Goal: Entertainment & Leisure: Consume media (video, audio)

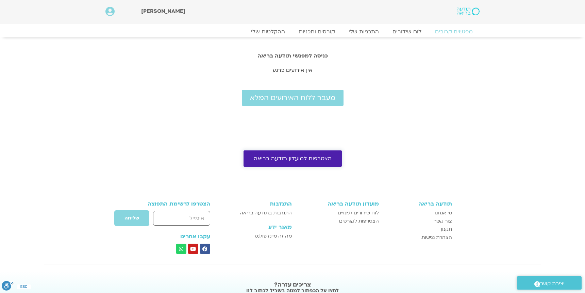
click at [298, 158] on span "הצטרפות למועדון תודעה בריאה" at bounding box center [293, 159] width 78 height 6
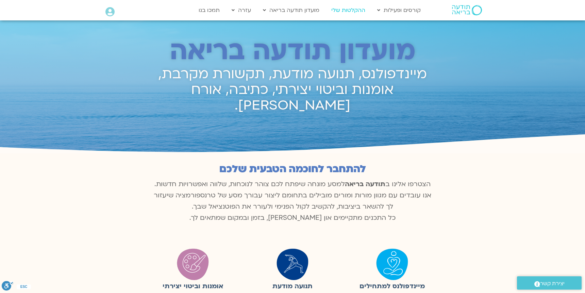
click at [354, 12] on link "ההקלטות שלי" at bounding box center [348, 10] width 41 height 13
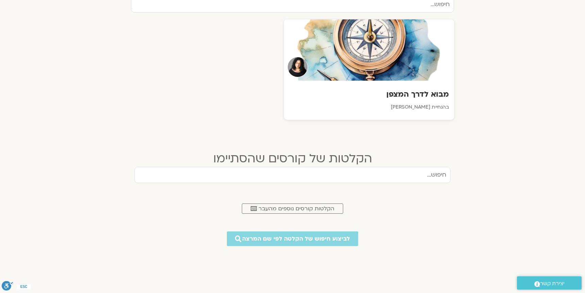
scroll to position [262, 0]
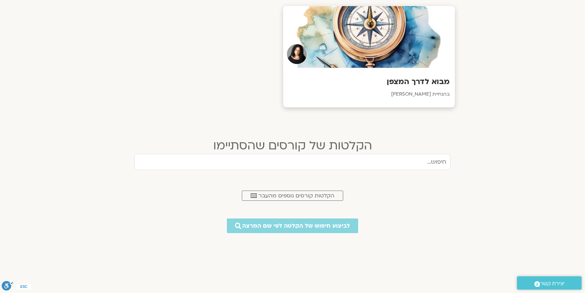
click at [420, 81] on h3 "מבוא לדרך המצפן" at bounding box center [370, 82] width 162 height 11
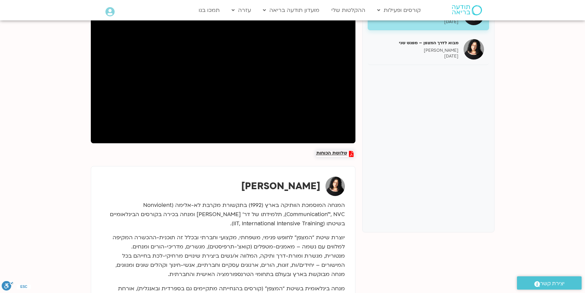
scroll to position [117, 0]
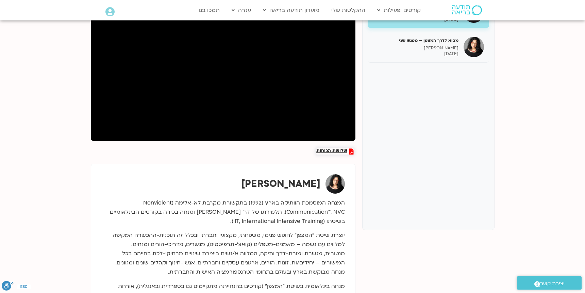
click at [333, 151] on span "שלושת הכוחות" at bounding box center [332, 151] width 31 height 6
